Goal: Navigation & Orientation: Find specific page/section

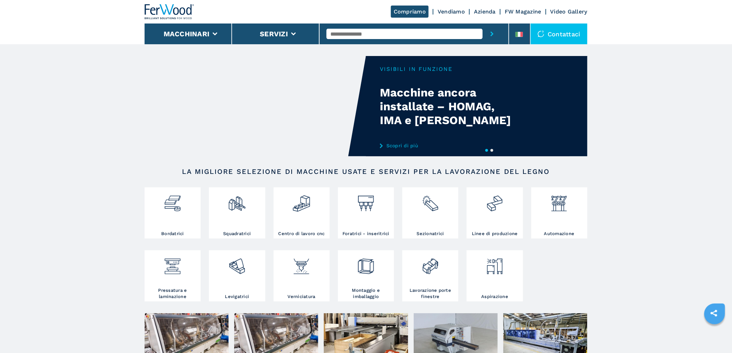
click at [458, 10] on link "Vendiamo" at bounding box center [450, 11] width 27 height 7
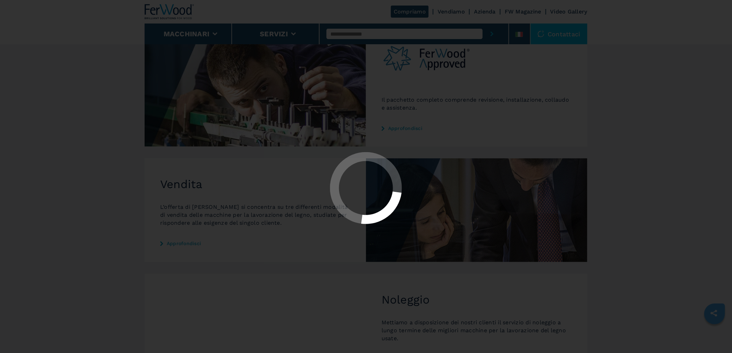
scroll to position [192, 0]
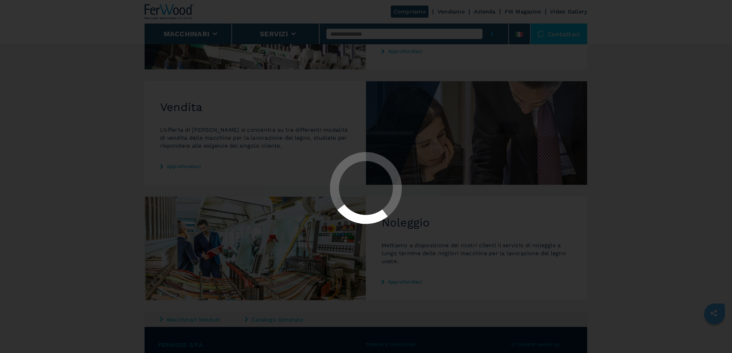
click at [653, 154] on div at bounding box center [366, 188] width 720 height 73
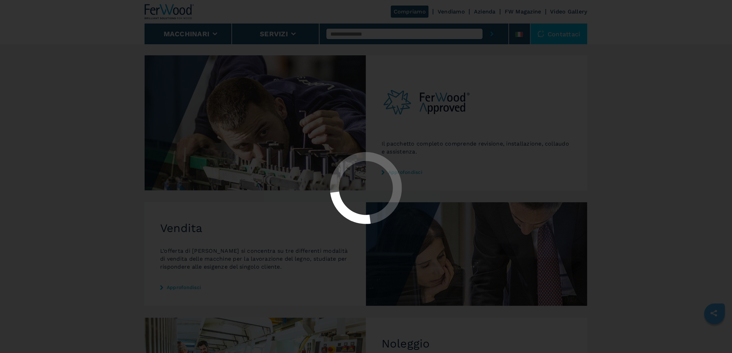
scroll to position [0, 0]
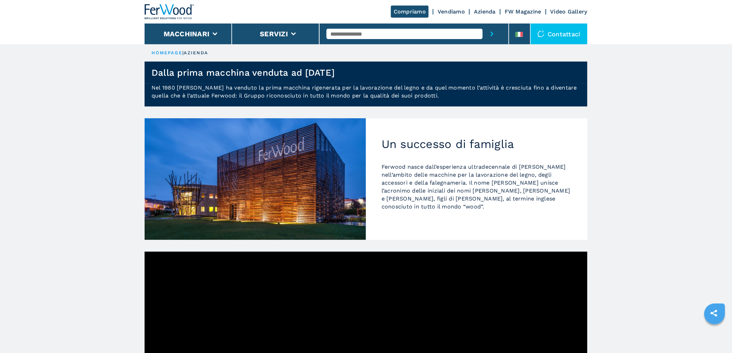
click at [453, 9] on link "Vendiamo" at bounding box center [450, 11] width 27 height 7
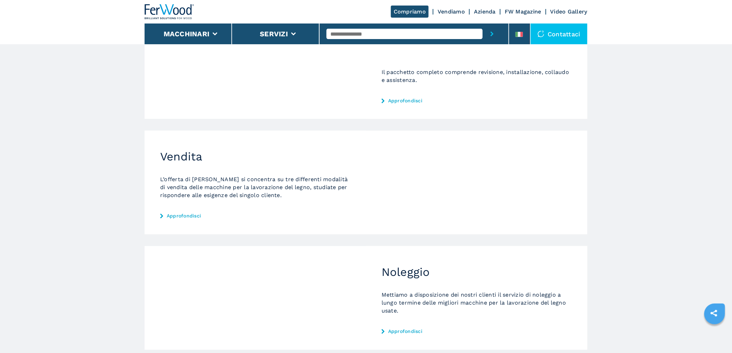
scroll to position [230, 0]
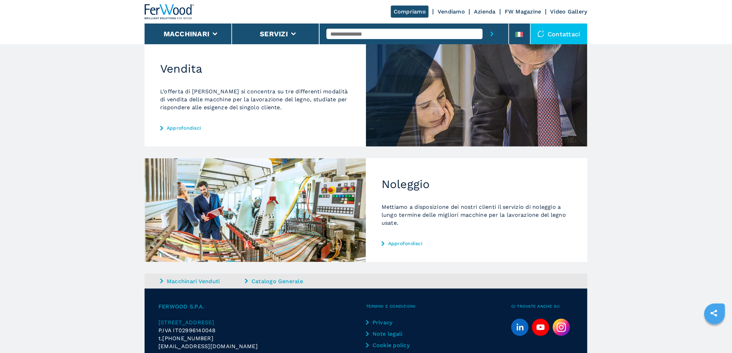
click at [180, 126] on link "Approfondisci" at bounding box center [255, 128] width 190 height 6
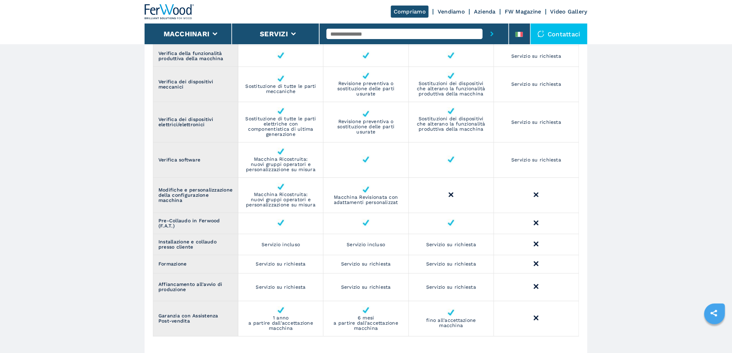
scroll to position [614, 0]
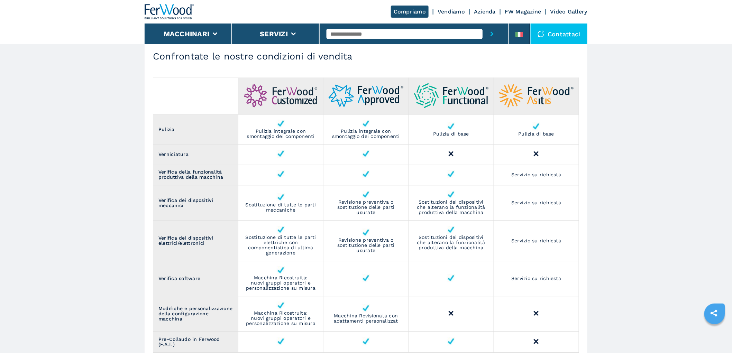
click at [165, 12] on img at bounding box center [170, 11] width 50 height 15
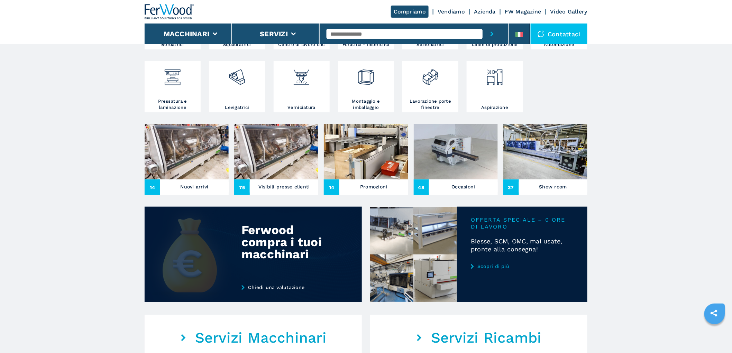
scroll to position [192, 0]
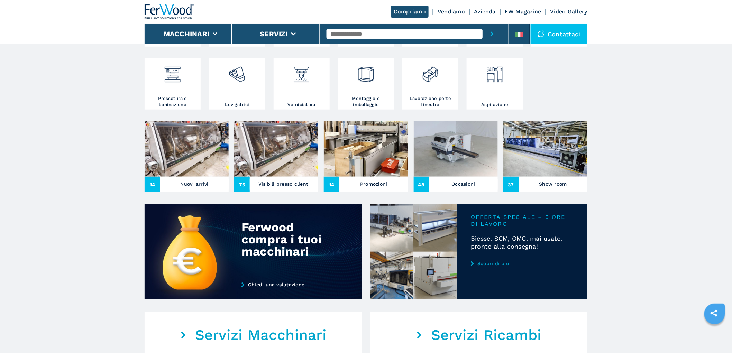
click at [187, 163] on img at bounding box center [187, 148] width 84 height 55
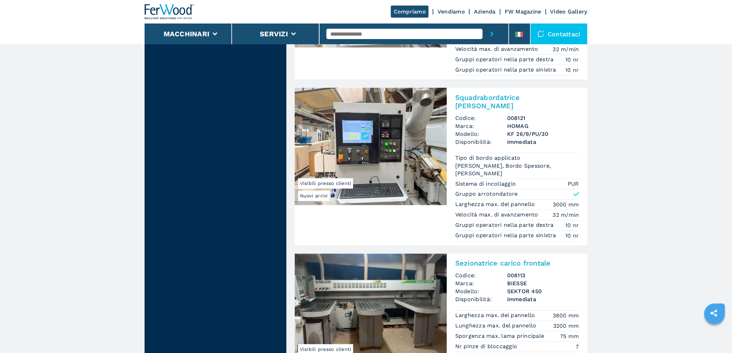
scroll to position [1616, 0]
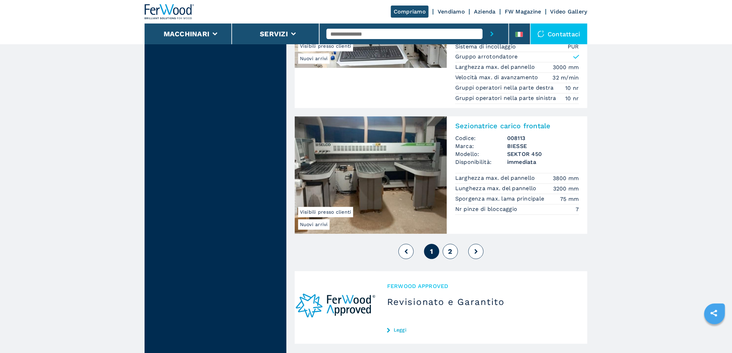
click at [448, 244] on button "2" at bounding box center [450, 251] width 15 height 15
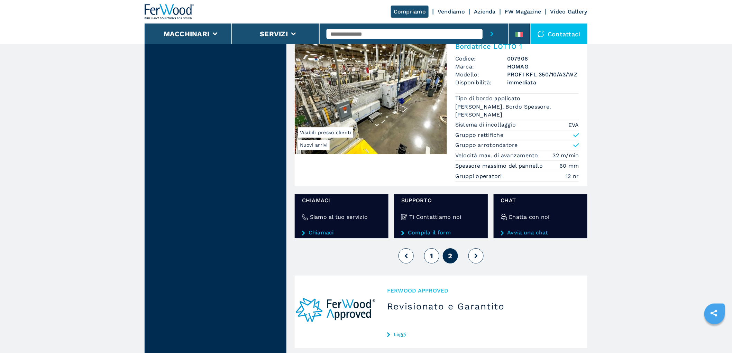
scroll to position [845, 0]
